Goal: Task Accomplishment & Management: Use online tool/utility

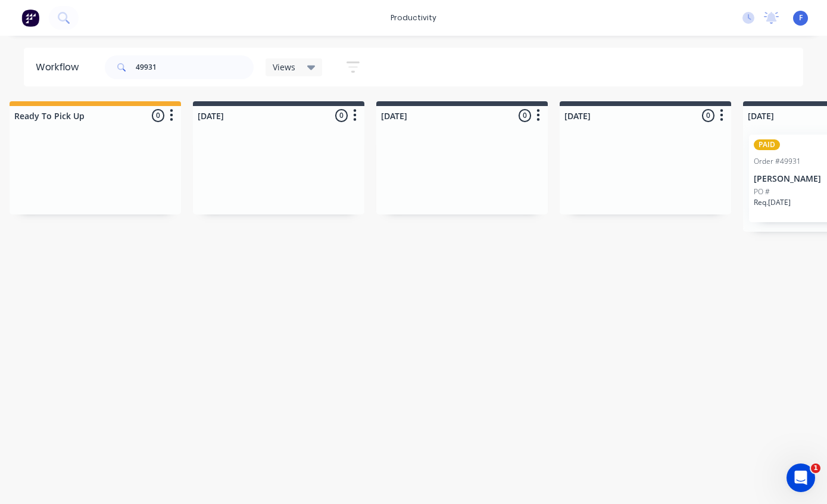
scroll to position [24, 389]
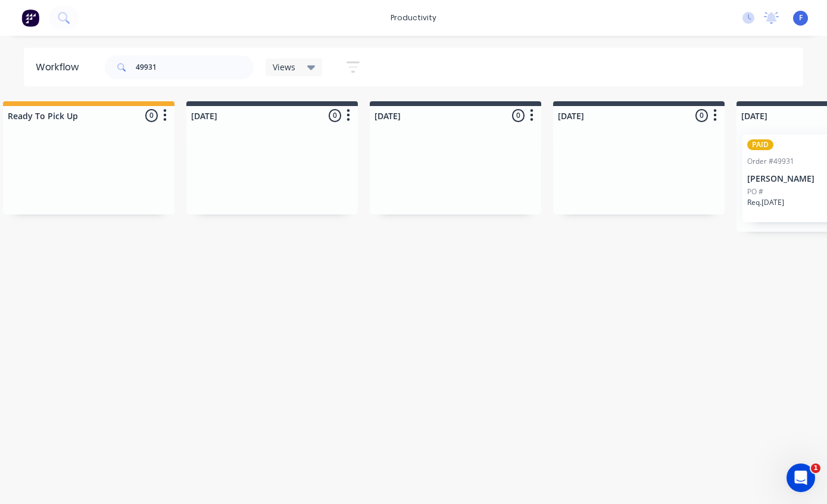
click at [778, 145] on div "PAID Order #49931 03:28 PM [DATE] [PERSON_NAME] PO # Req. [DATE] PU" at bounding box center [822, 178] width 160 height 87
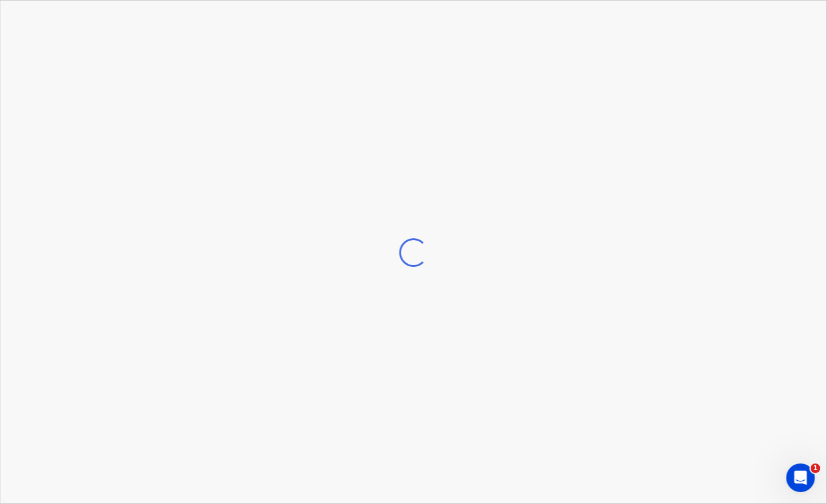
scroll to position [24, 390]
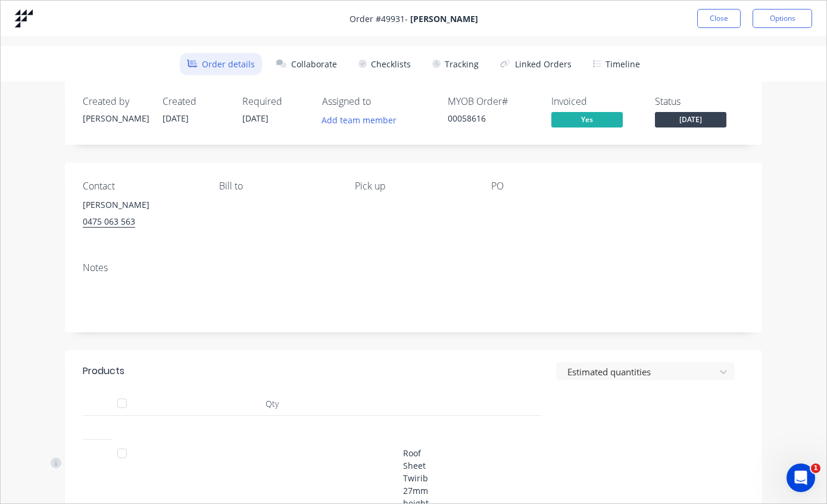
click at [458, 65] on button "Tracking" at bounding box center [455, 64] width 61 height 22
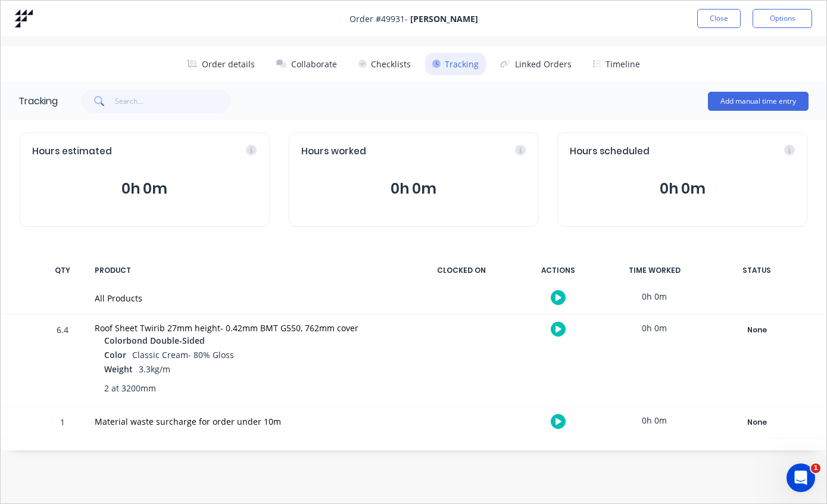
click at [752, 323] on div "None" at bounding box center [757, 329] width 86 height 15
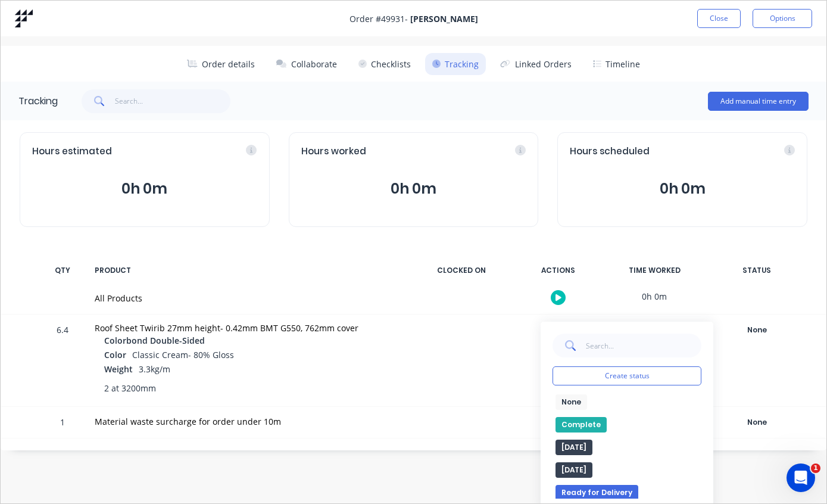
click at [583, 422] on button "Complete" at bounding box center [580, 424] width 51 height 15
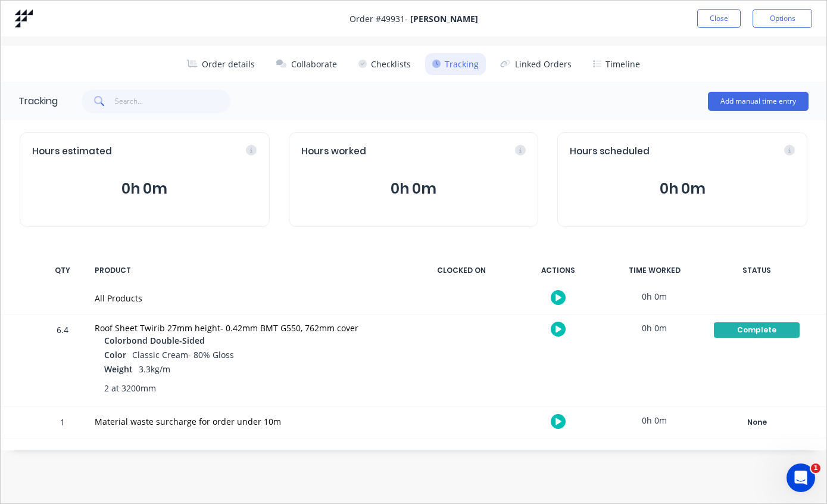
click at [712, 18] on button "Close" at bounding box center [718, 18] width 43 height 19
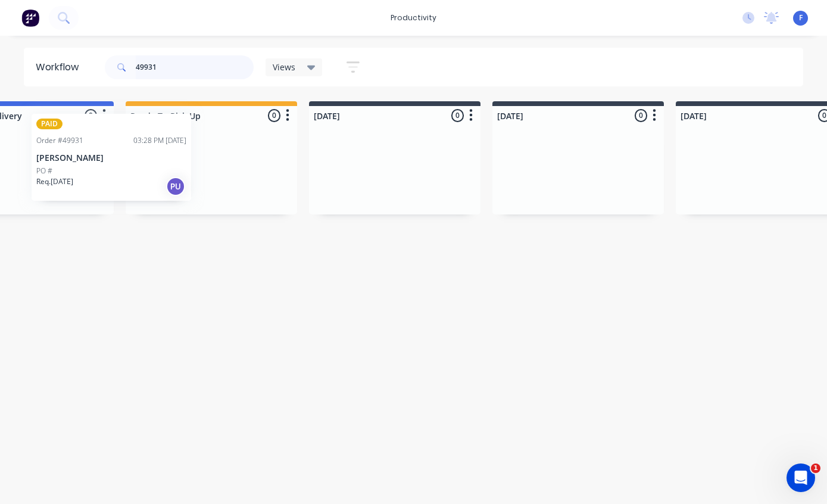
scroll to position [24, 257]
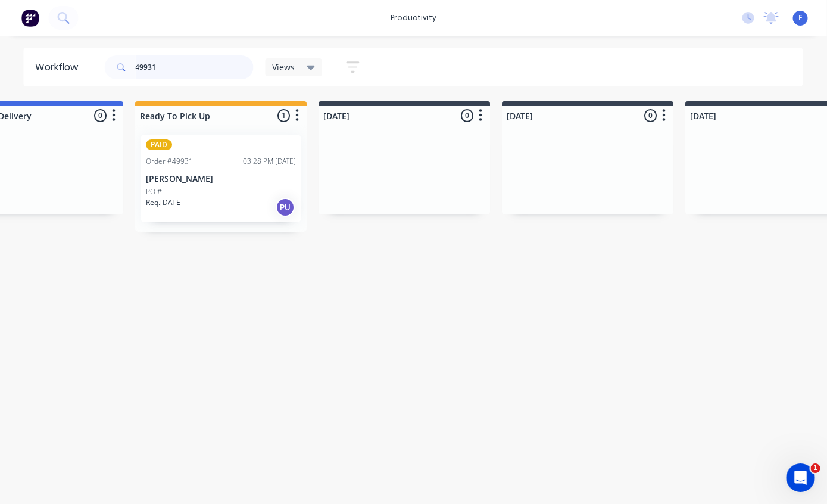
click at [193, 71] on input "49931" at bounding box center [195, 67] width 118 height 24
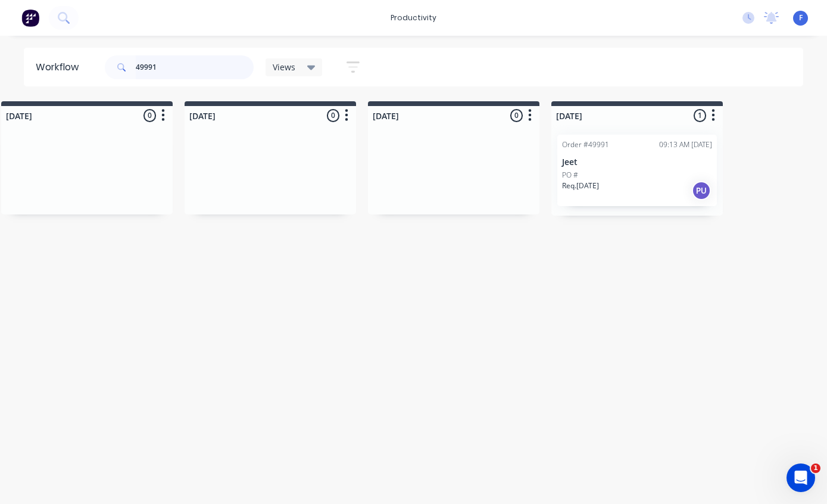
scroll to position [24, 764]
click at [611, 157] on p "Jeet" at bounding box center [630, 162] width 150 height 10
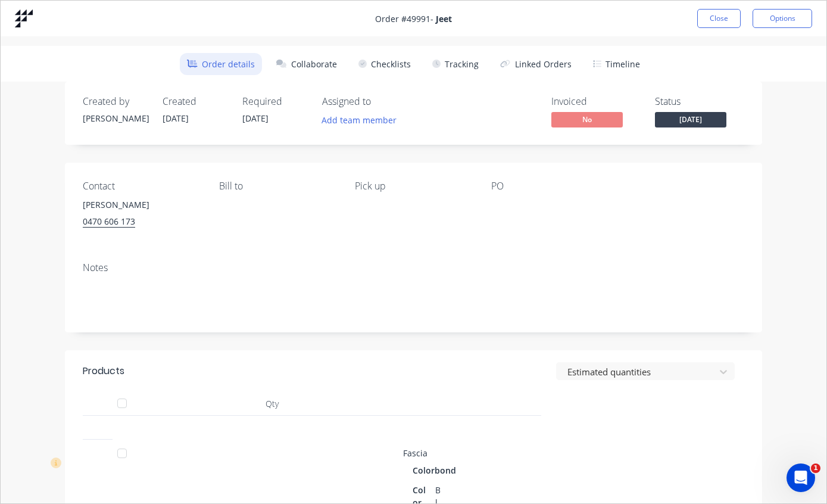
scroll to position [0, 764]
click at [707, 17] on button "Close" at bounding box center [718, 18] width 43 height 19
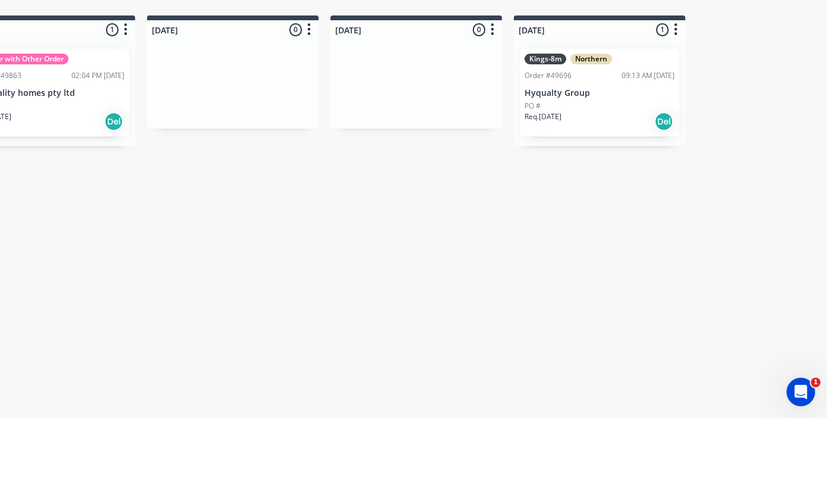
scroll to position [0, 848]
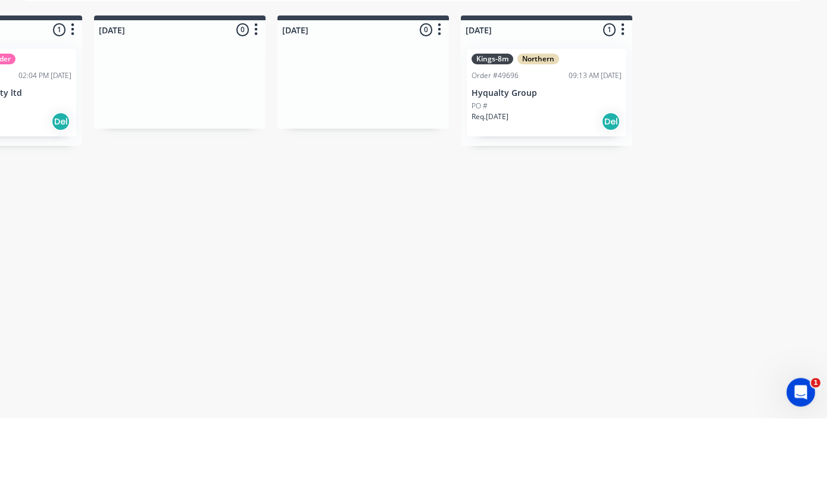
type input "49696"
click at [536, 174] on p "Hyqualty Group" at bounding box center [546, 179] width 150 height 10
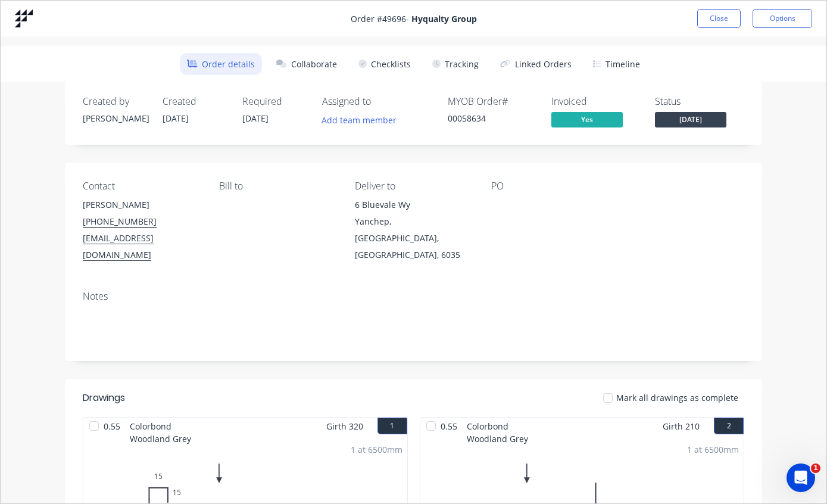
click at [452, 62] on button "Tracking" at bounding box center [455, 64] width 61 height 22
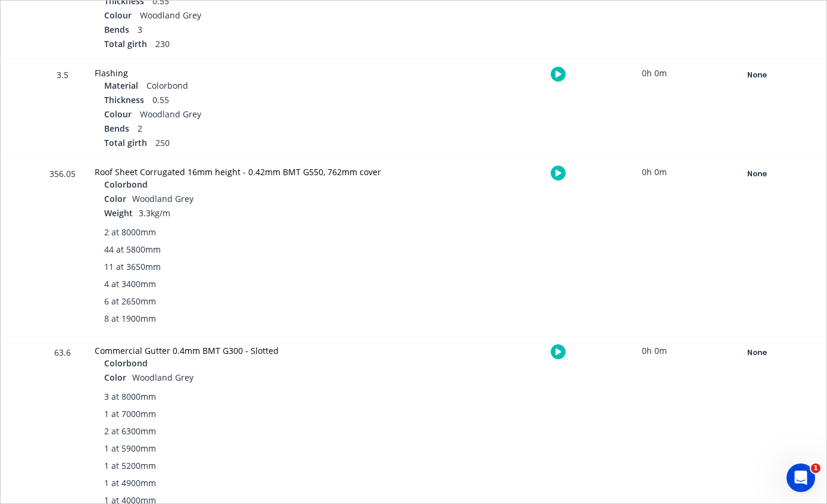
scroll to position [664, 0]
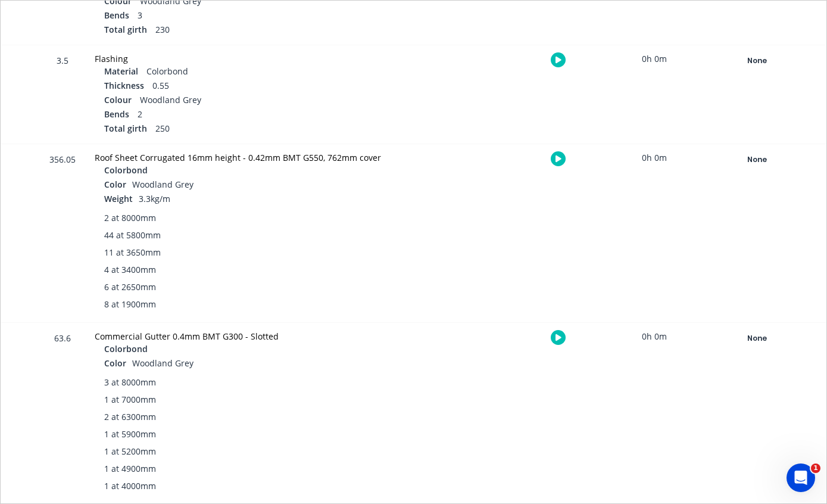
click at [759, 161] on div "None" at bounding box center [757, 159] width 86 height 15
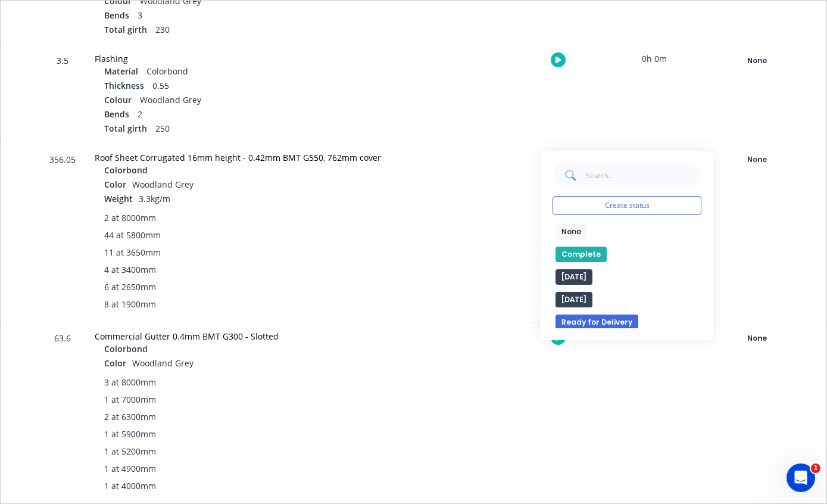
click at [582, 252] on button "Complete" at bounding box center [580, 253] width 51 height 15
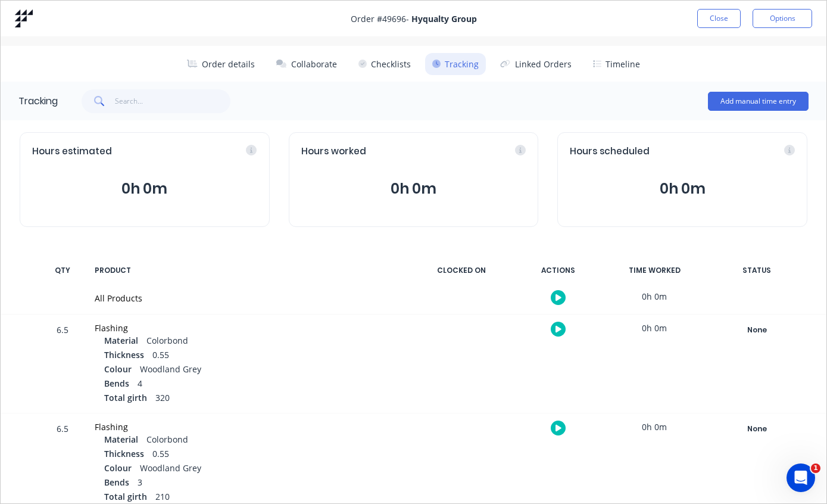
scroll to position [0, 0]
click at [726, 15] on button "Close" at bounding box center [718, 18] width 43 height 19
